Goal: Information Seeking & Learning: Understand process/instructions

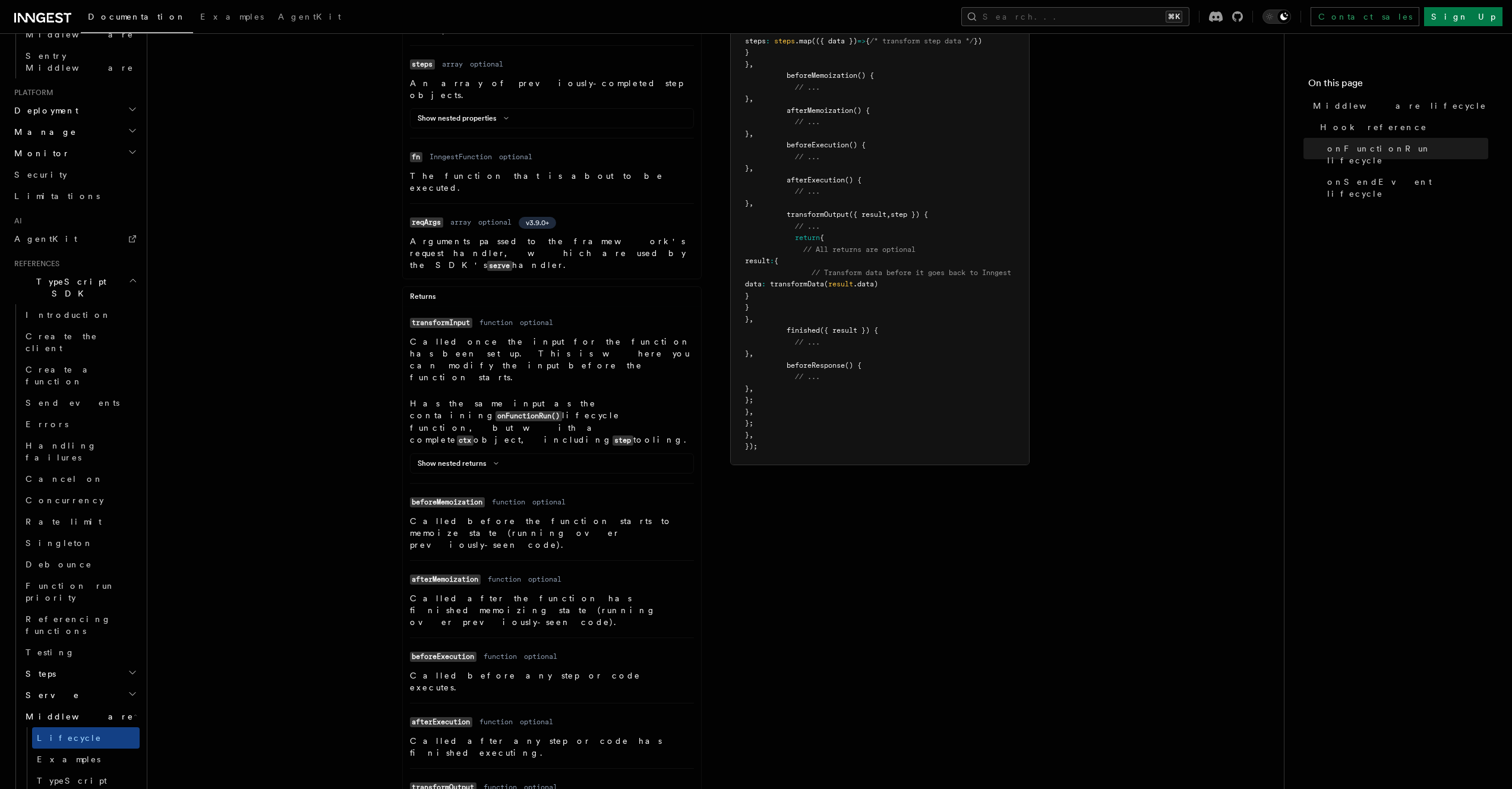
scroll to position [446, 0]
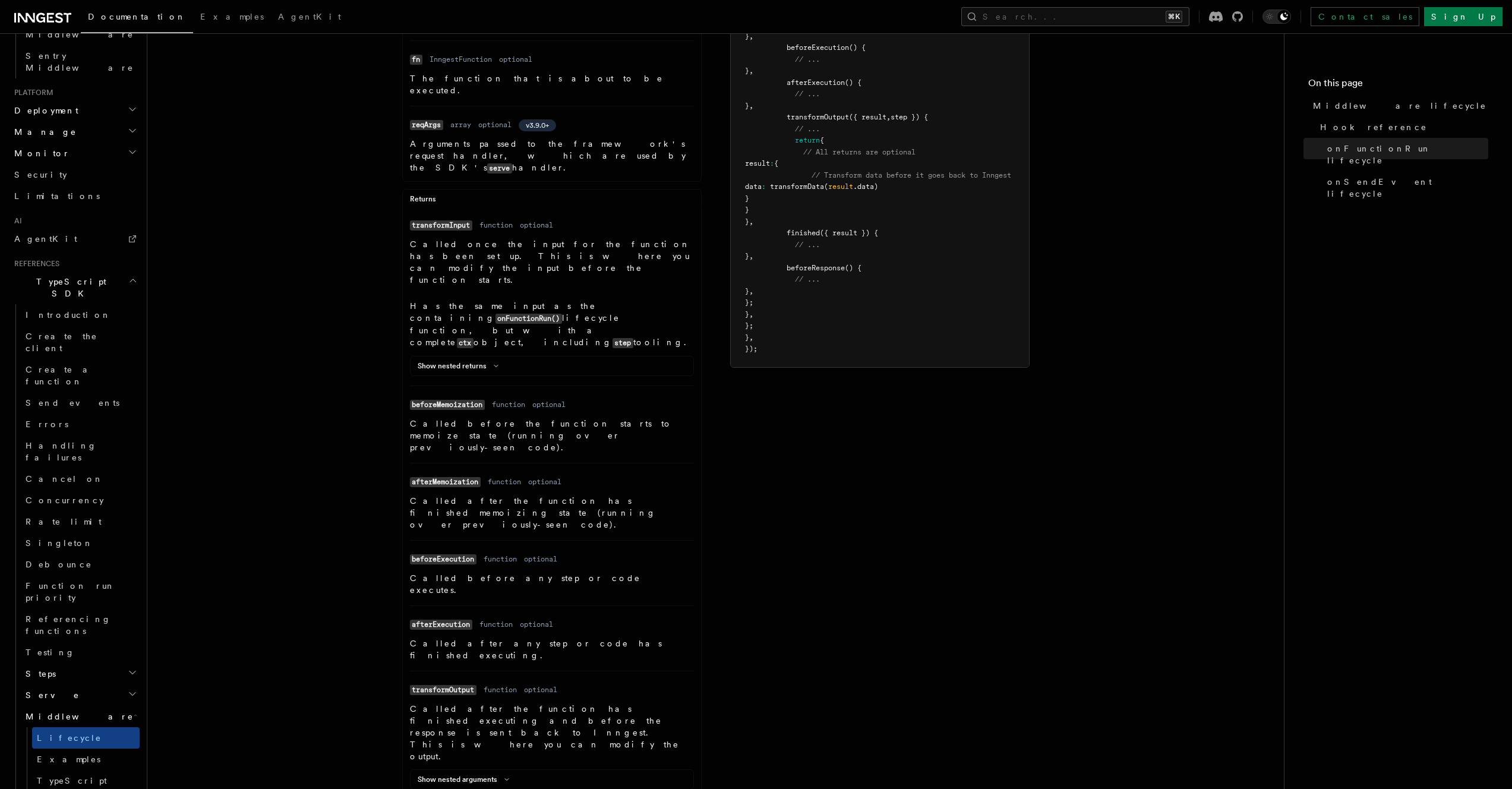
click at [420, 637] on p "Called after any step or code has finished executing." at bounding box center [552, 649] width 284 height 24
drag, startPoint x: 438, startPoint y: 513, endPoint x: 568, endPoint y: 513, distance: 130.0
click at [568, 637] on p "Called after any step or code has finished executing." at bounding box center [552, 649] width 284 height 24
drag, startPoint x: 568, startPoint y: 513, endPoint x: 404, endPoint y: 513, distance: 164.0
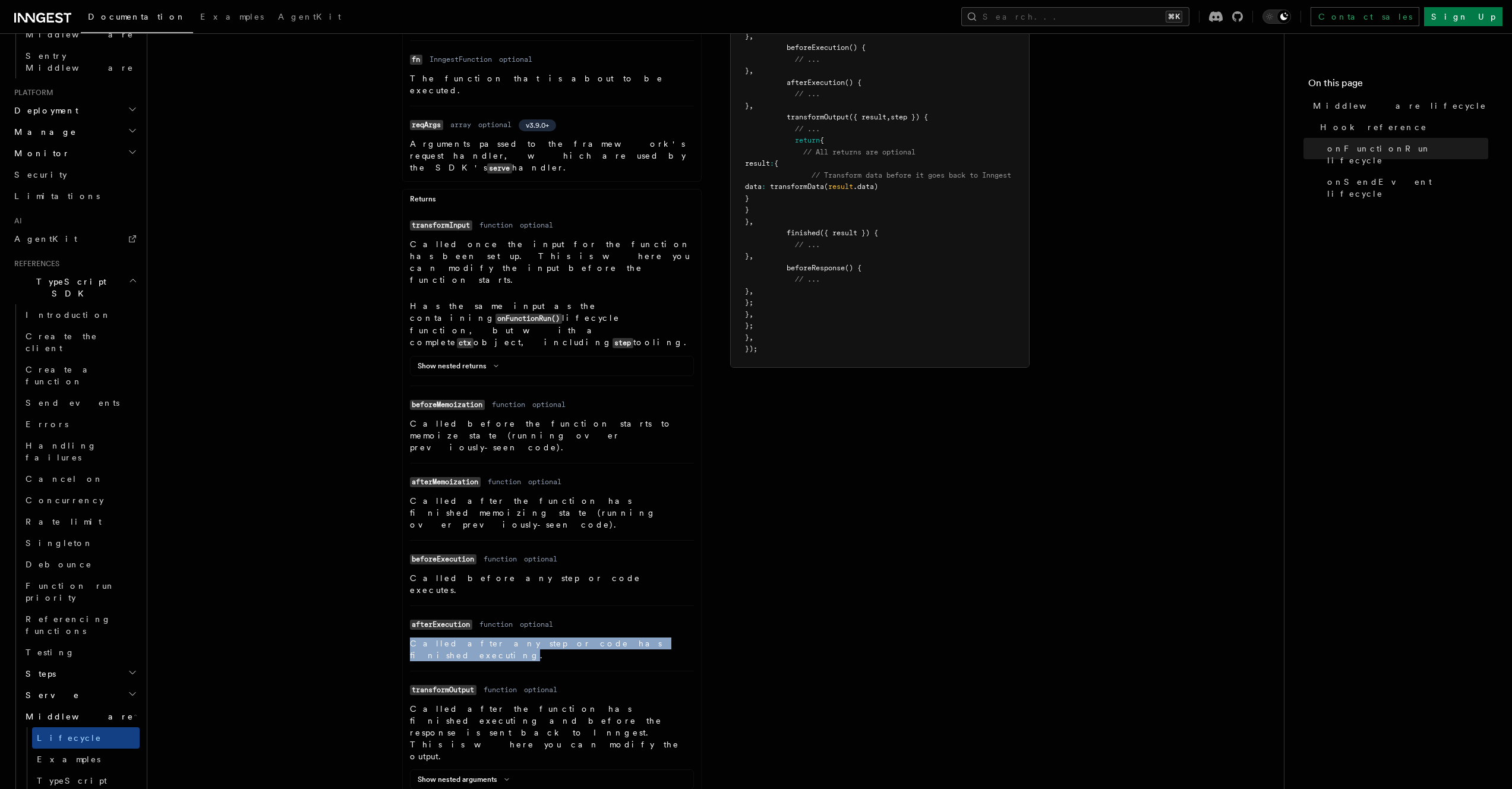
click at [404, 513] on ul "Name transformInput Type function Required optional Description Called once the…" at bounding box center [552, 662] width 298 height 892
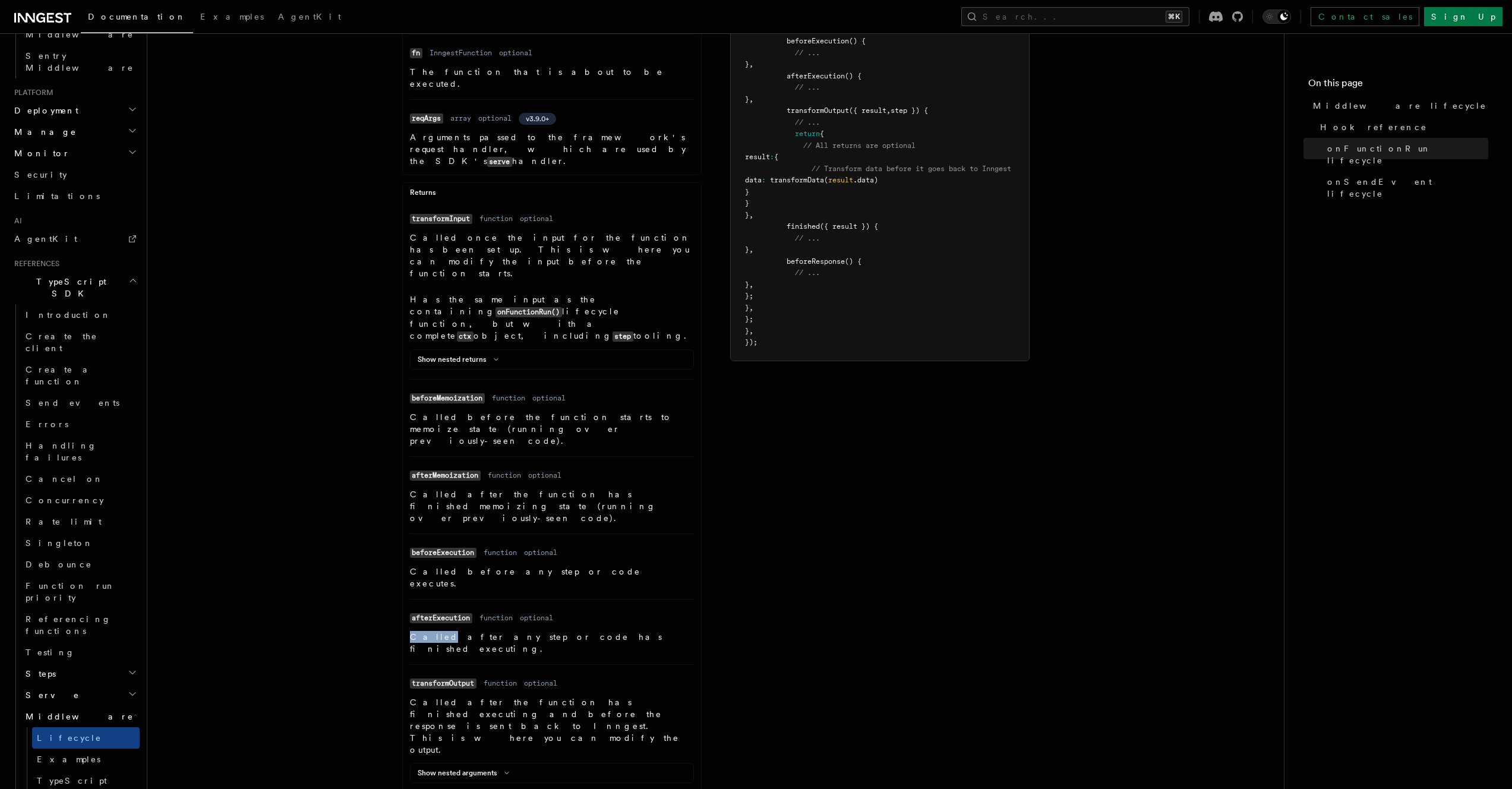
scroll to position [461, 0]
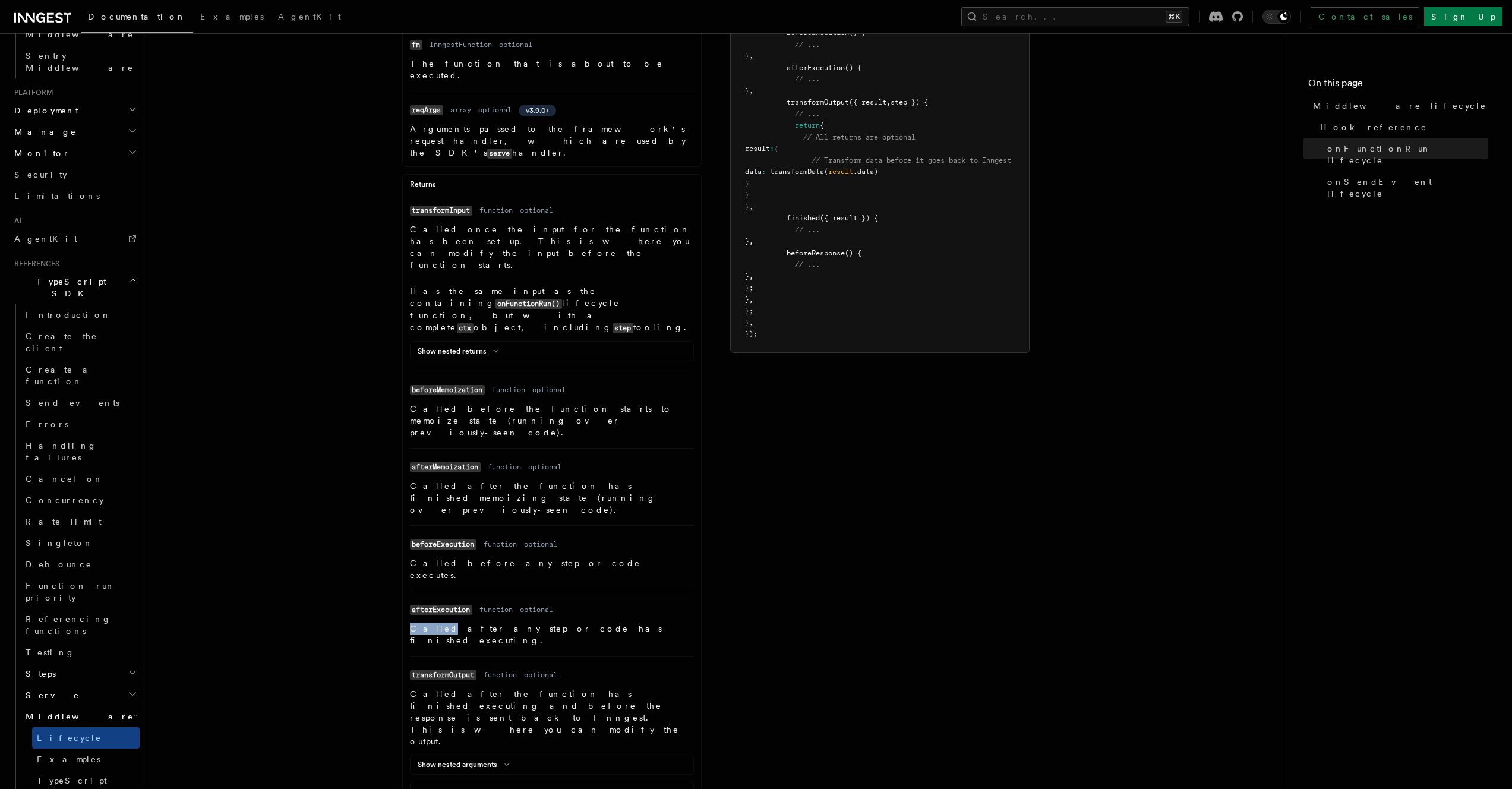
click at [489, 789] on icon at bounding box center [496, 792] width 14 height 7
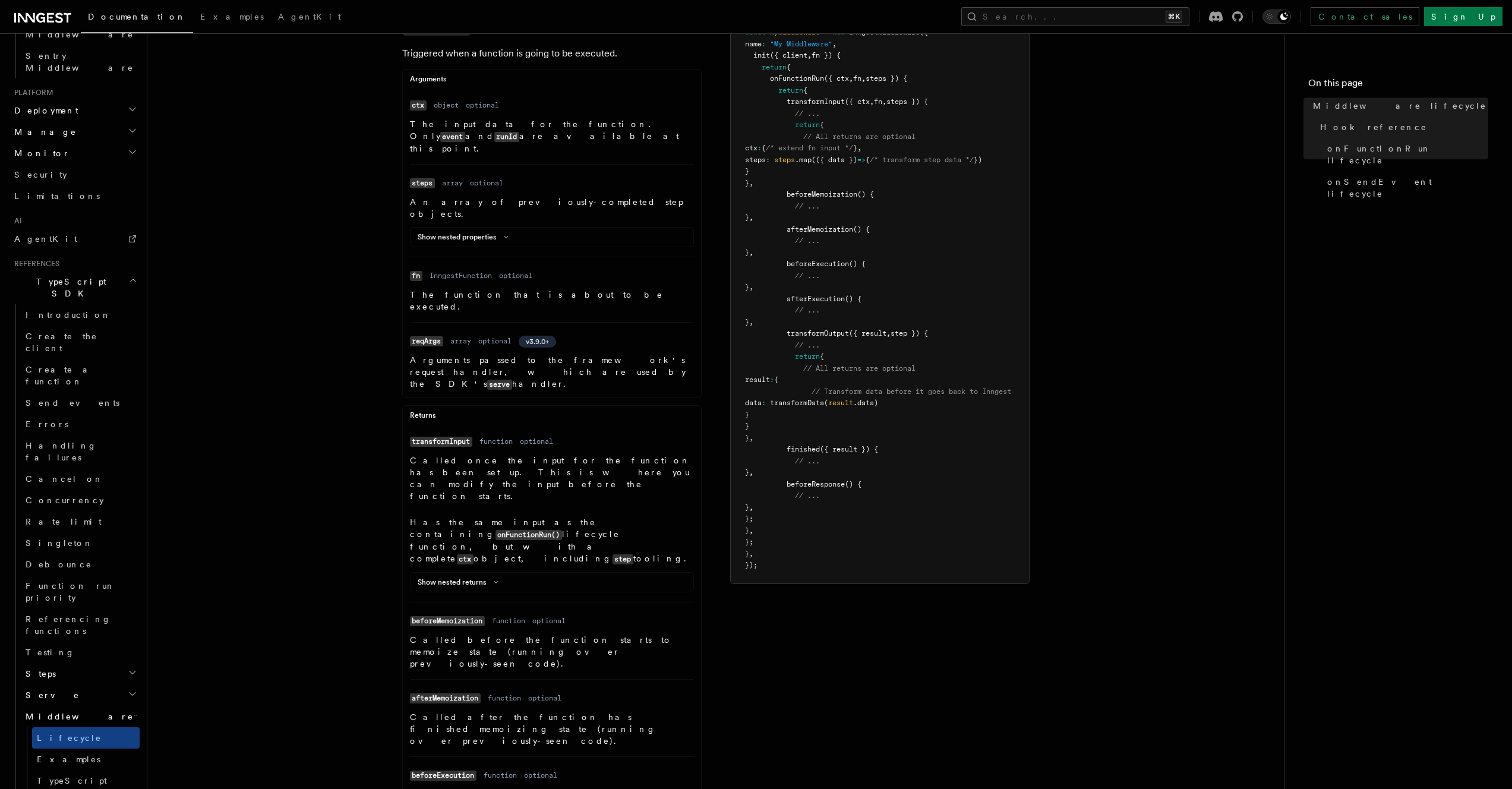
scroll to position [268, 0]
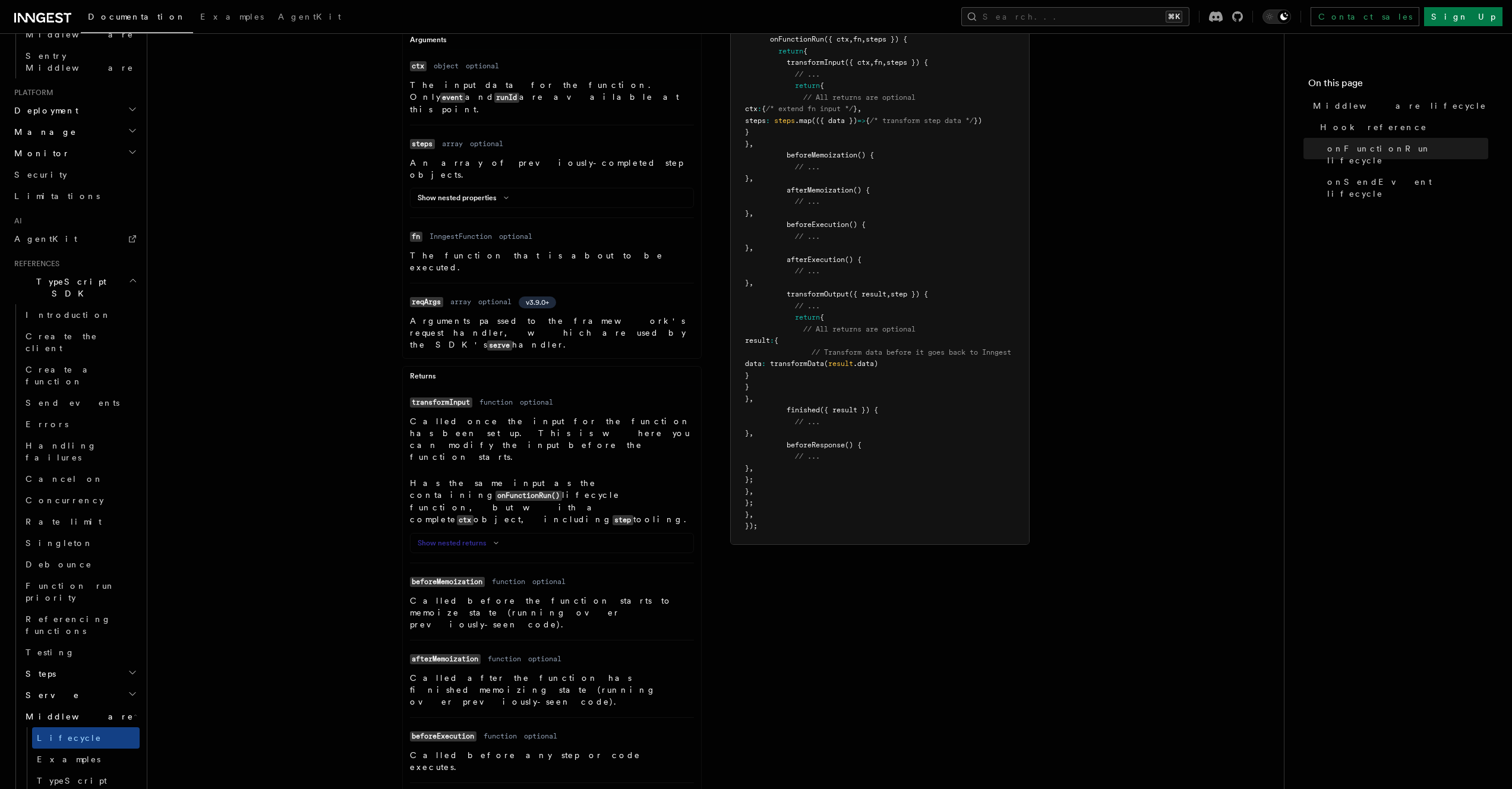
click at [462, 539] on button "Show nested returns" at bounding box center [460, 543] width 85 height 9
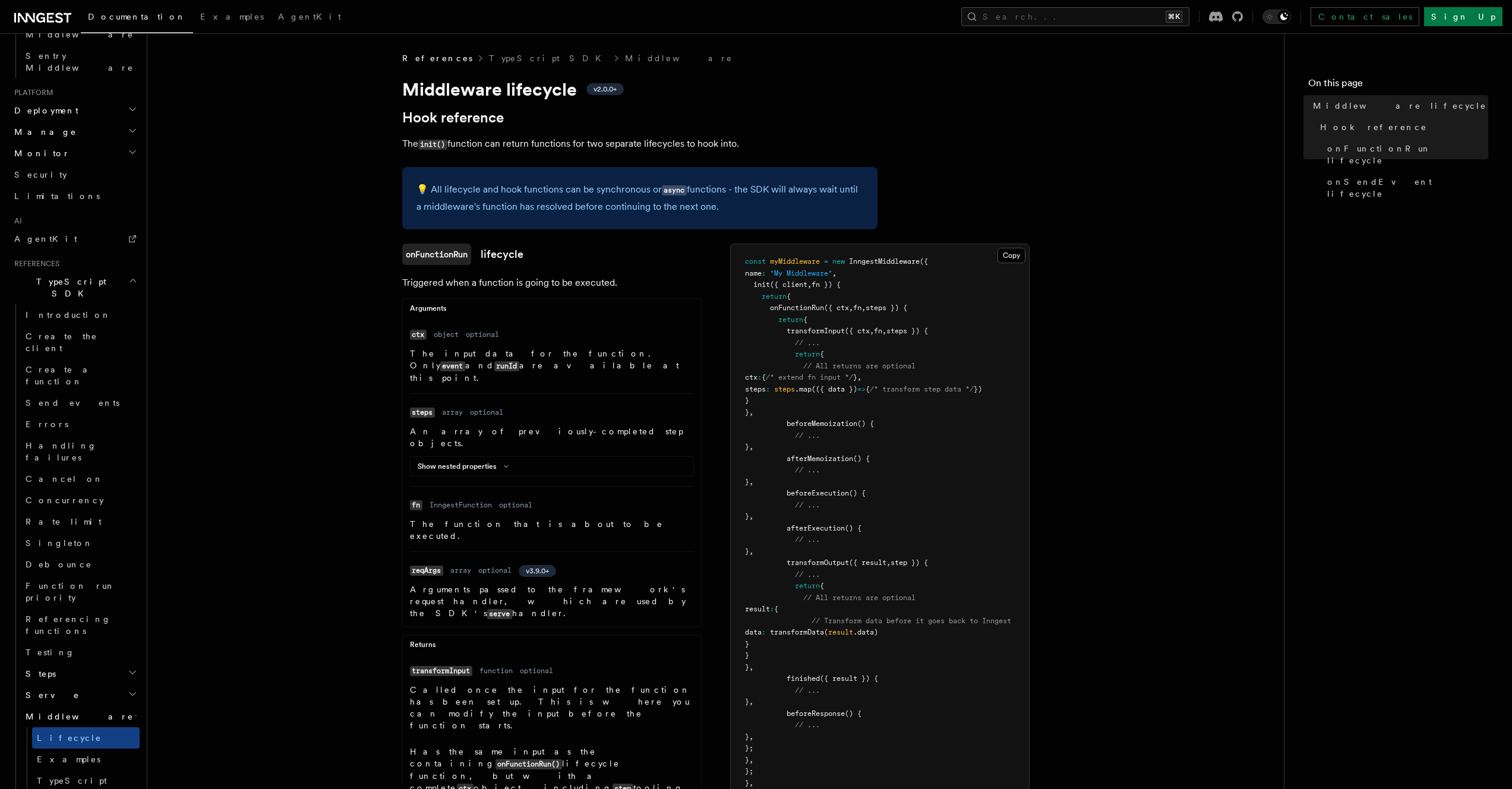
scroll to position [19, 0]
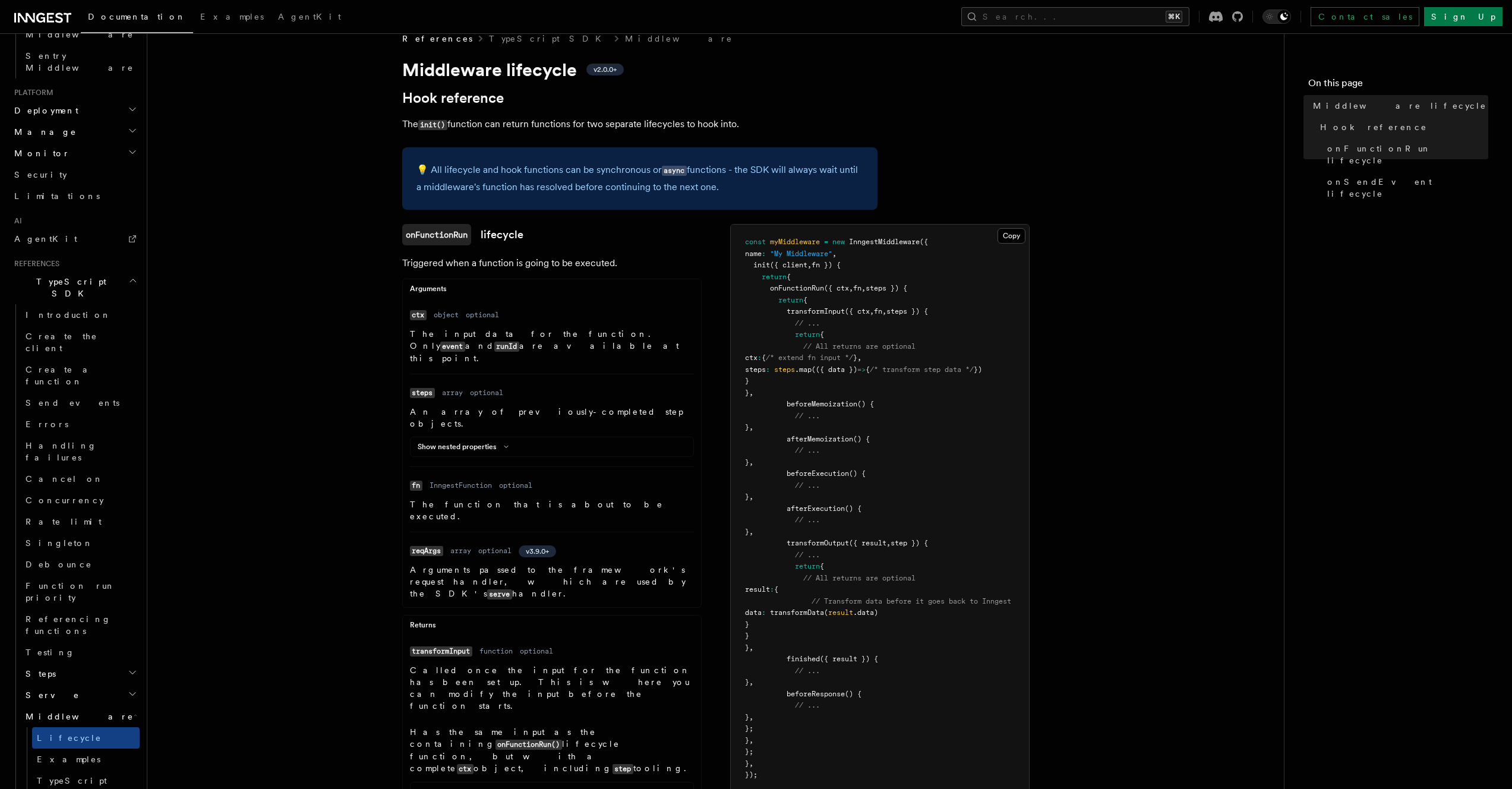
click at [805, 386] on pre "const myMiddleware = new InngestMiddleware ({ name : "My Middleware" , init ({ …" at bounding box center [879, 509] width 298 height 569
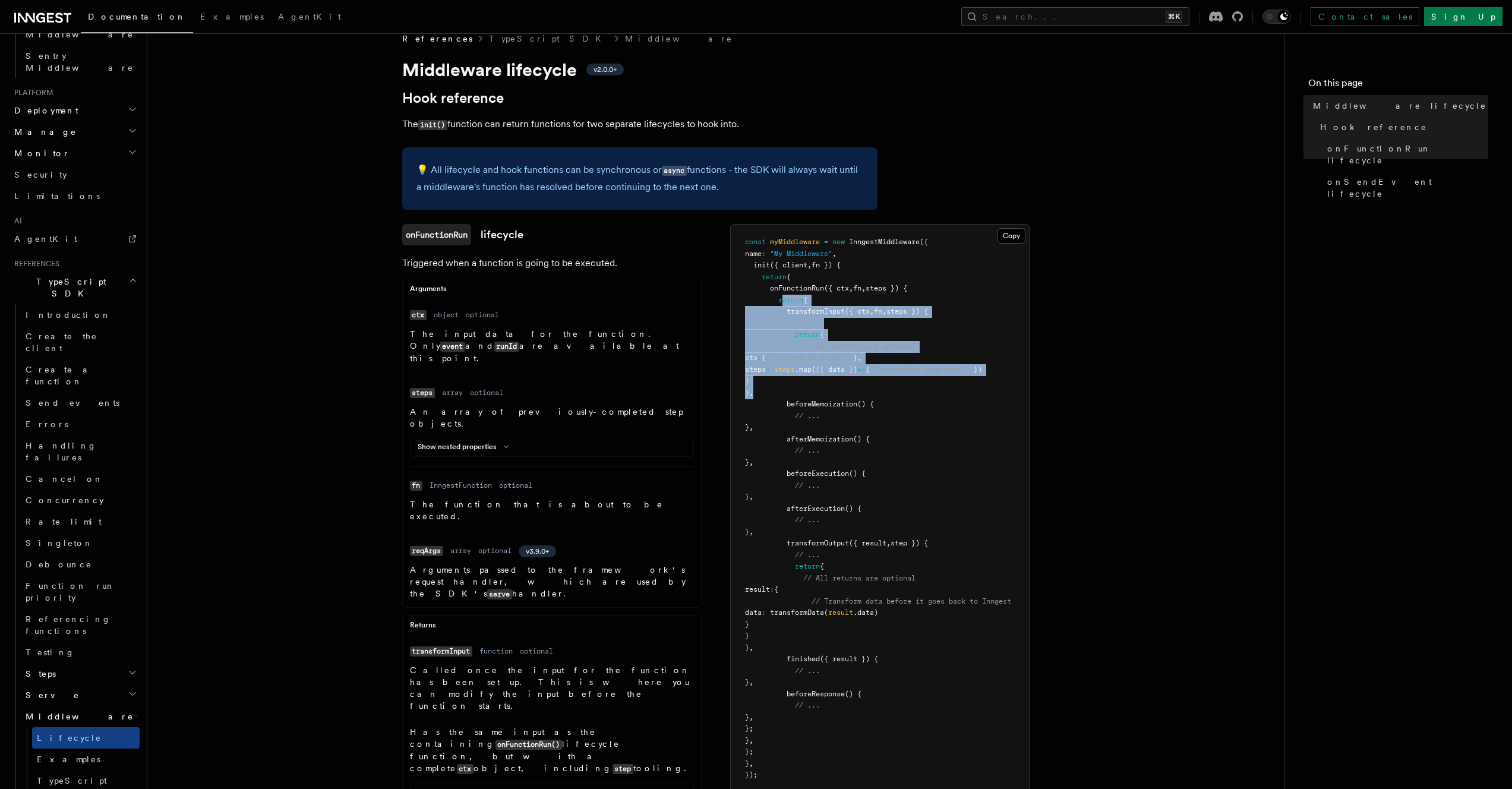
drag, startPoint x: 801, startPoint y: 391, endPoint x: 781, endPoint y: 304, distance: 89.3
click at [781, 304] on pre "const myMiddleware = new InngestMiddleware ({ name : "My Middleware" , init ({ …" at bounding box center [879, 509] width 298 height 569
copy code "eturn { transformInput ({ ctx , fn , steps }) { // ... return { // All returns …"
click at [777, 298] on span at bounding box center [762, 300] width 33 height 8
copy code "return { transformInput ({ ctx , fn , steps }) { // ... return { // All returns…"
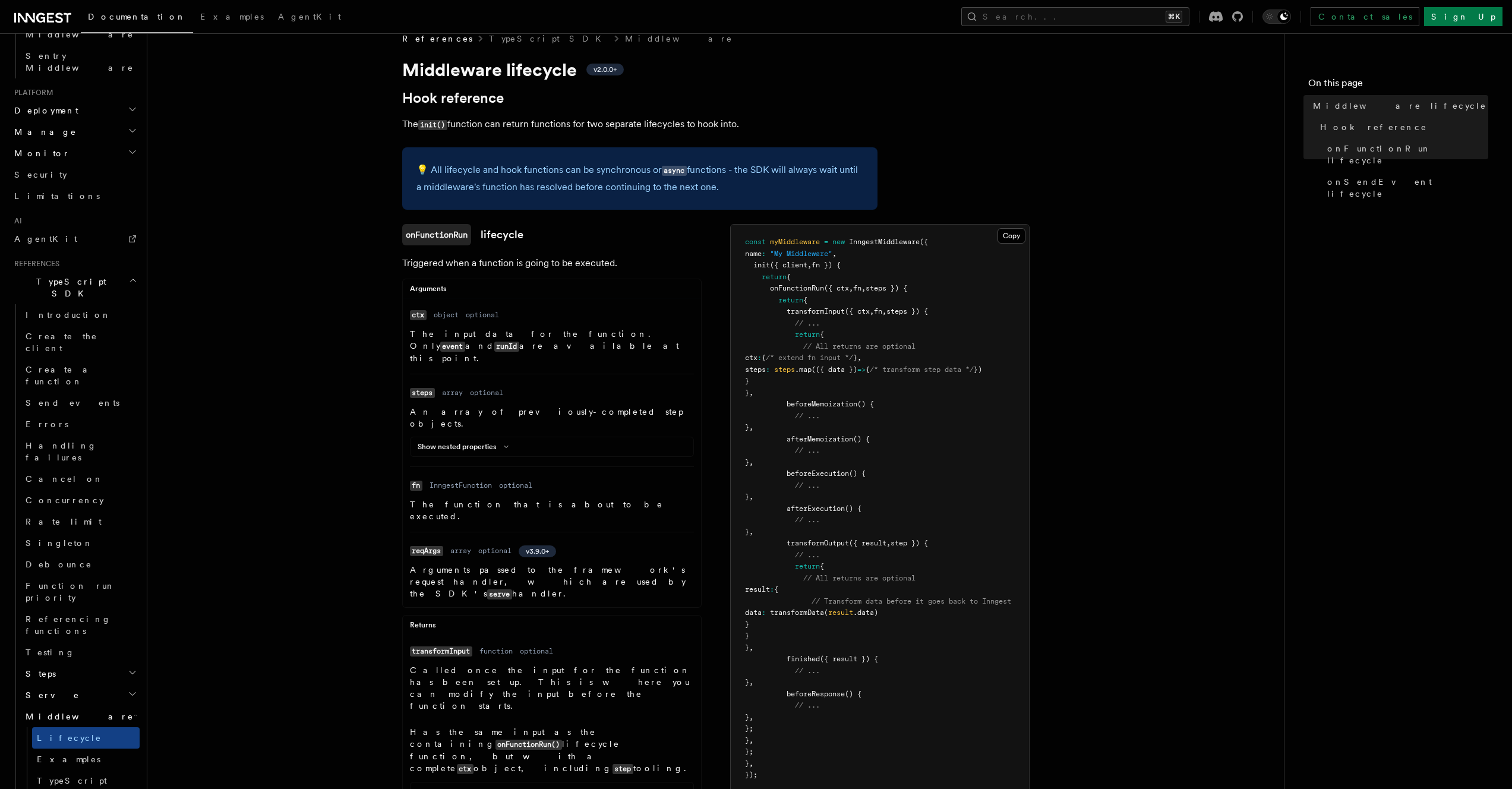
click at [850, 388] on pre "const myMiddleware = new InngestMiddleware ({ name : "My Middleware" , init ({ …" at bounding box center [879, 509] width 298 height 569
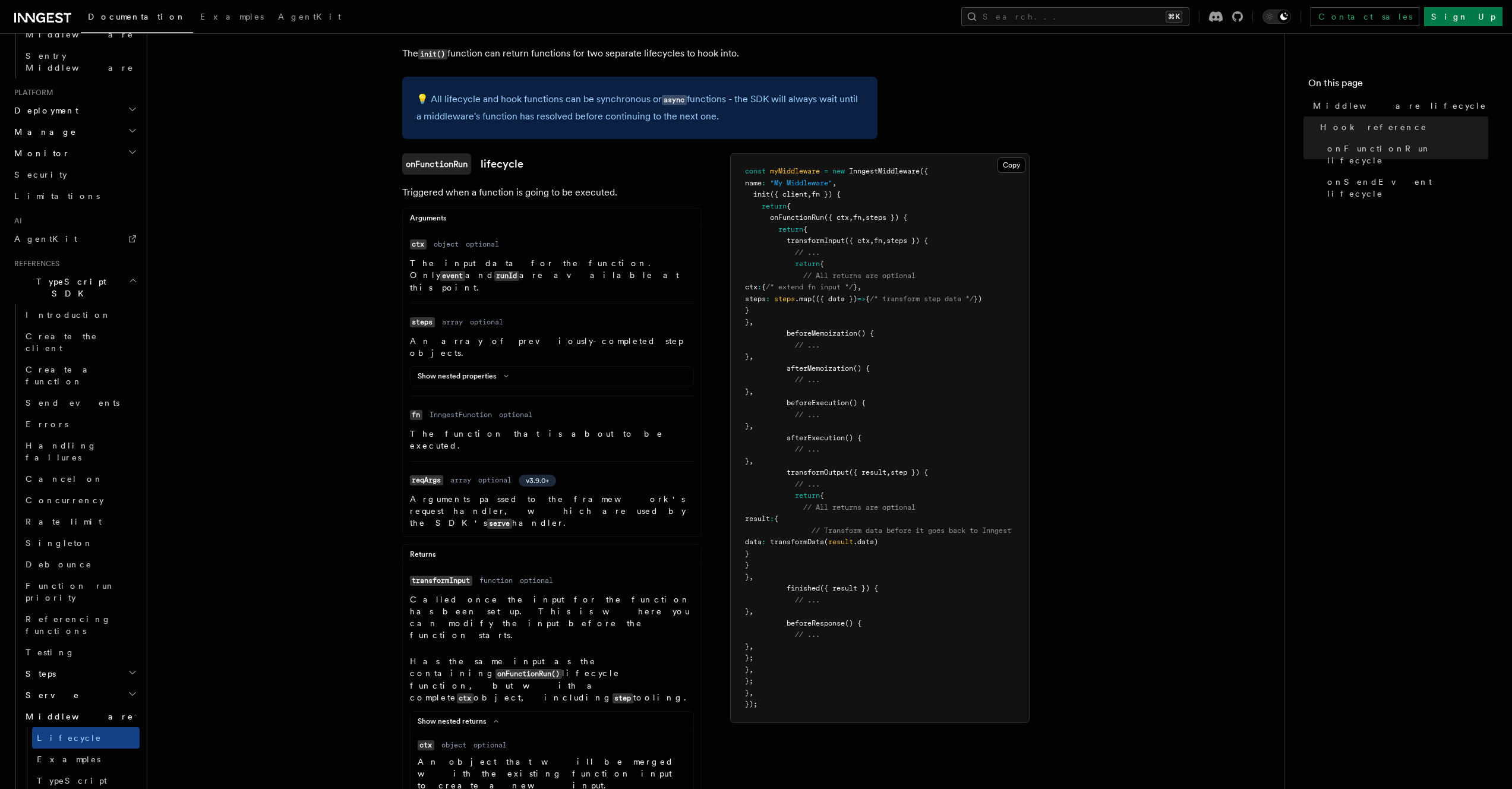
scroll to position [0, 23]
drag, startPoint x: 801, startPoint y: 722, endPoint x: 722, endPoint y: 716, distance: 79.2
